Goal: Information Seeking & Learning: Find specific page/section

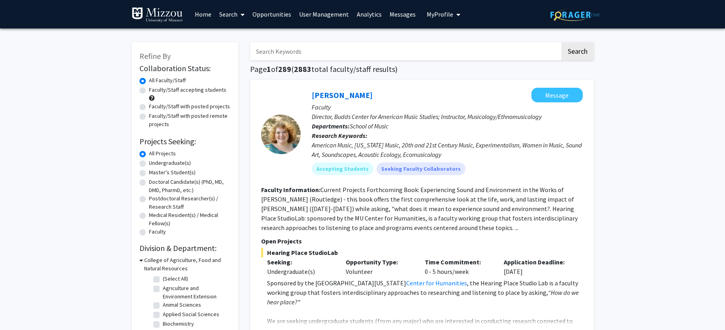
click at [221, 13] on link "Search" at bounding box center [231, 14] width 33 height 28
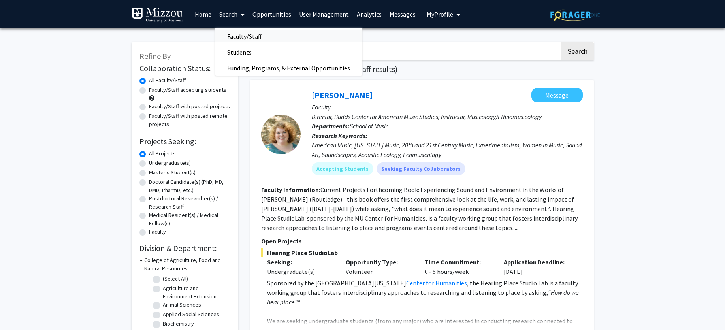
click at [234, 36] on span "Faculty/Staff" at bounding box center [244, 36] width 58 height 16
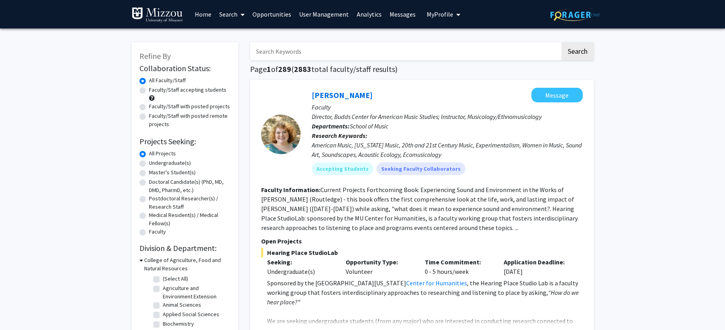
click at [322, 45] on input "Search Keywords" at bounding box center [405, 51] width 310 height 18
type input "economics"
click at [561, 42] on button "Search" at bounding box center [577, 51] width 32 height 18
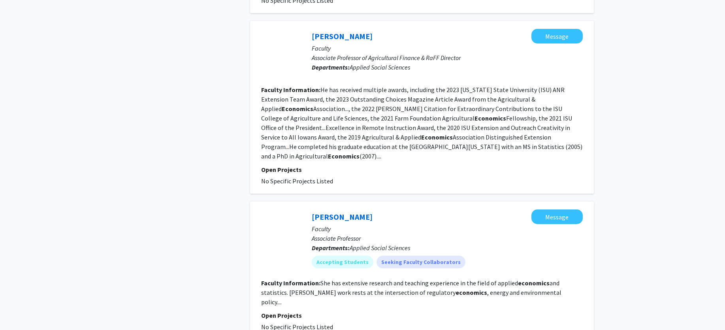
scroll to position [1010, 0]
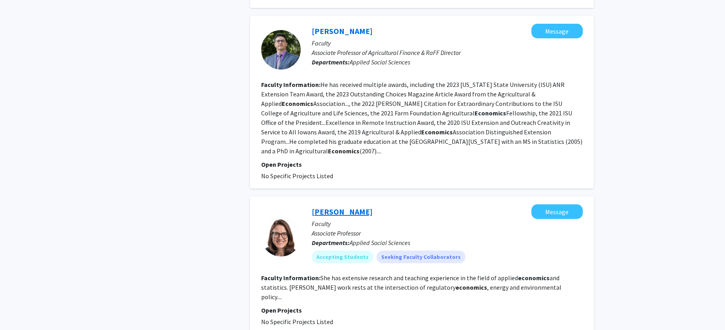
click at [340, 207] on link "[PERSON_NAME]" at bounding box center [342, 212] width 61 height 10
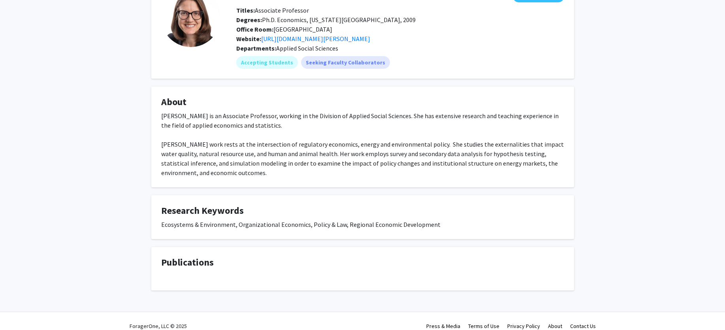
scroll to position [62, 0]
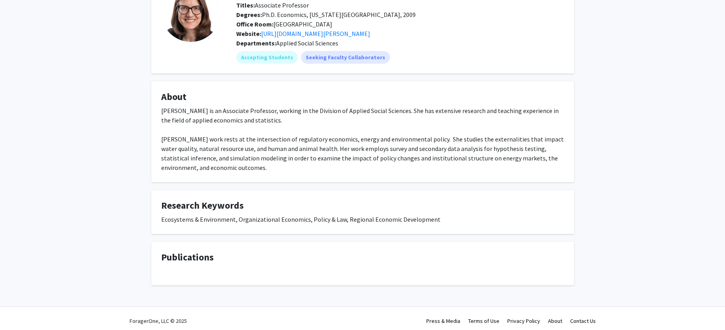
drag, startPoint x: 212, startPoint y: 257, endPoint x: 162, endPoint y: 257, distance: 50.2
click at [162, 257] on h4 "Publications" at bounding box center [362, 257] width 403 height 11
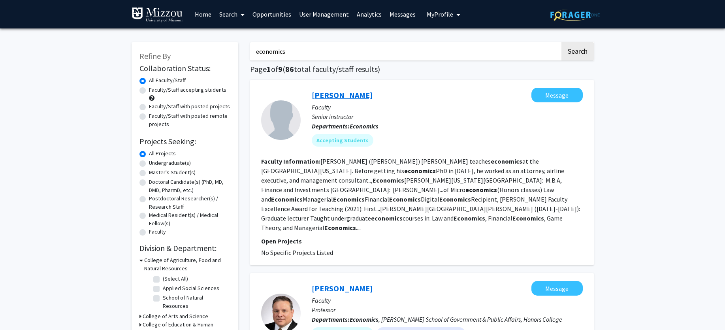
click at [318, 97] on link "[PERSON_NAME]" at bounding box center [342, 95] width 61 height 10
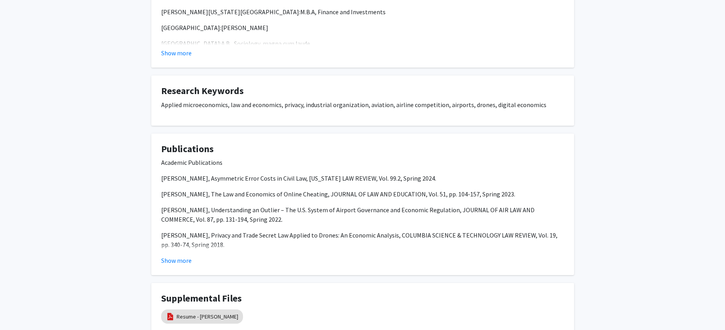
scroll to position [222, 0]
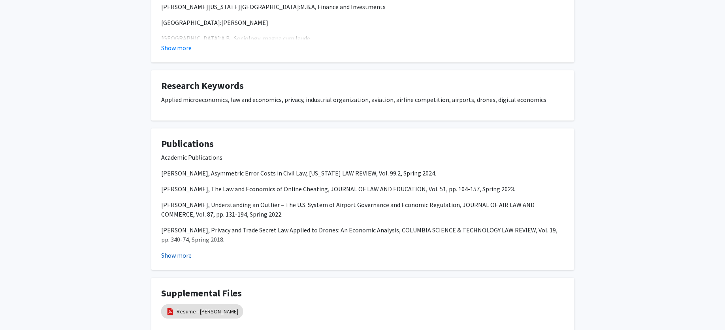
click at [178, 255] on button "Show more" at bounding box center [176, 254] width 30 height 9
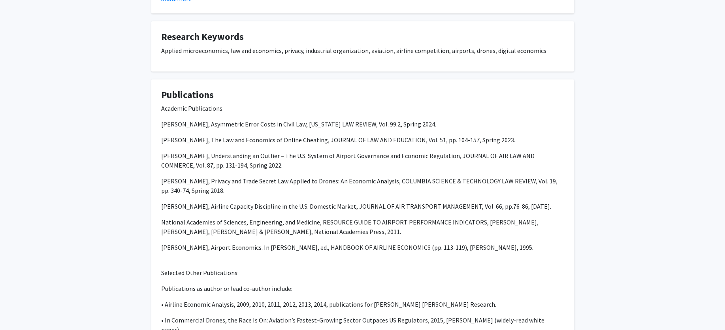
scroll to position [320, 0]
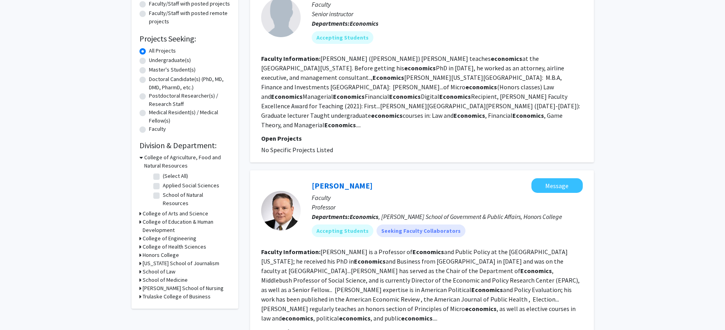
scroll to position [92, 0]
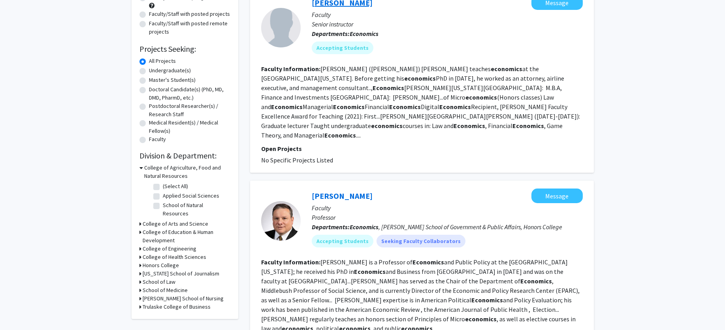
click at [341, 3] on link "[PERSON_NAME]" at bounding box center [342, 3] width 61 height 10
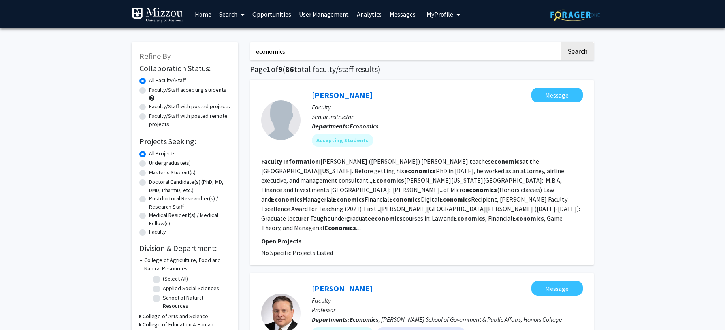
drag, startPoint x: 318, startPoint y: 55, endPoint x: 249, endPoint y: 51, distance: 69.2
type input "bats"
click at [561, 42] on button "Search" at bounding box center [577, 51] width 32 height 18
